Goal: Information Seeking & Learning: Learn about a topic

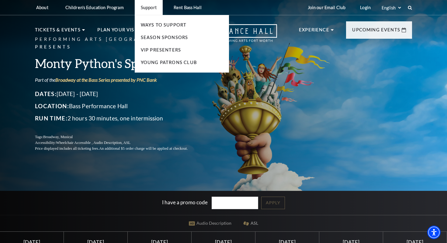
click at [149, 10] on p "Support" at bounding box center [149, 7] width 16 height 5
click at [149, 24] on link "Ways To Support" at bounding box center [164, 24] width 46 height 5
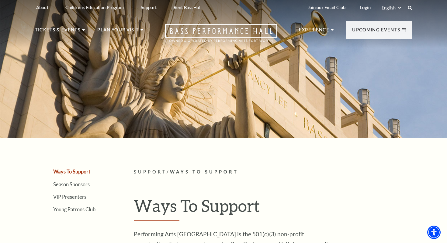
click at [105, 14] on li "Children's Education Program The Program Donate Now Student Matinees Broadway B…" at bounding box center [94, 7] width 71 height 15
